Goal: Information Seeking & Learning: Learn about a topic

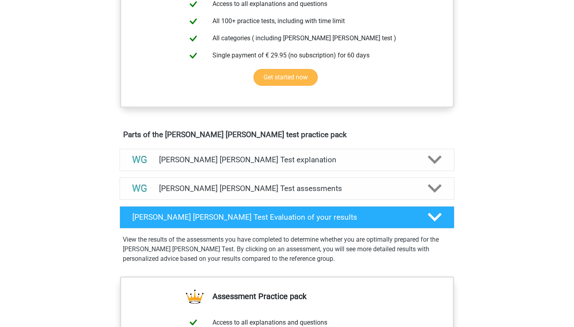
scroll to position [340, 0]
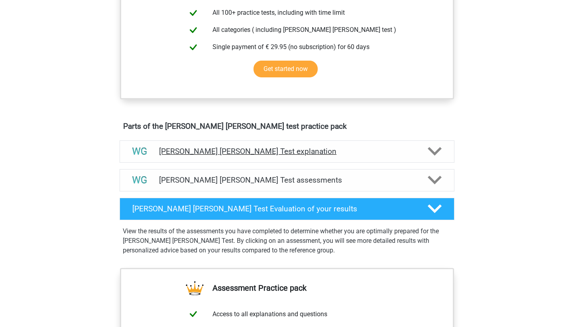
click at [309, 155] on h4 "[PERSON_NAME] [PERSON_NAME] Test explanation" at bounding box center [287, 151] width 256 height 9
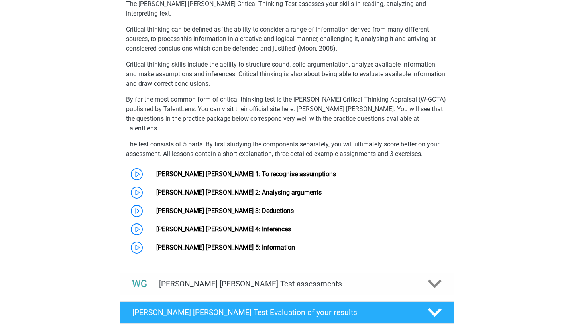
scroll to position [540, 0]
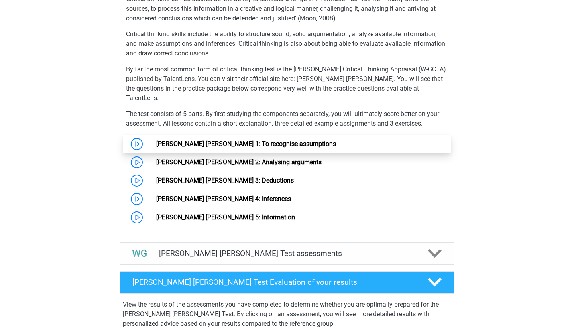
click at [286, 140] on link "[PERSON_NAME] [PERSON_NAME] 1: To recognise assumptions" at bounding box center [246, 144] width 180 height 8
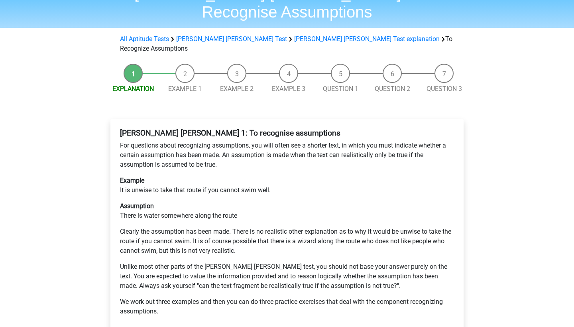
scroll to position [120, 0]
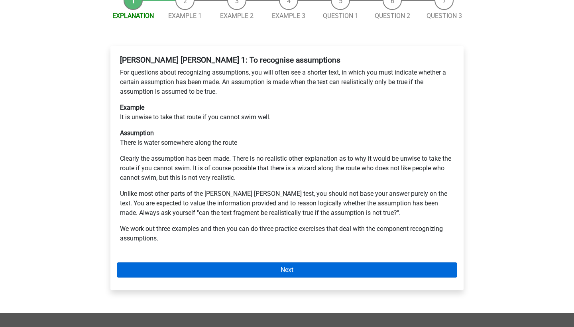
click at [243, 262] on link "Next" at bounding box center [287, 269] width 341 height 15
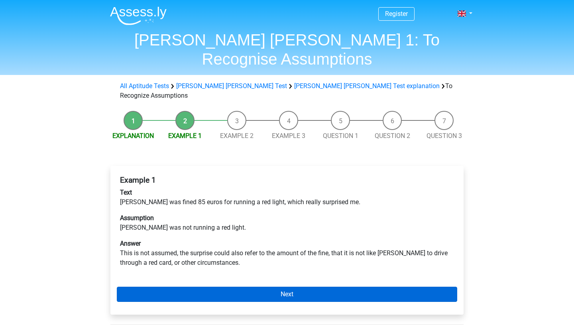
click at [207, 287] on link "Next" at bounding box center [287, 294] width 341 height 15
